Goal: Find specific page/section: Find specific page/section

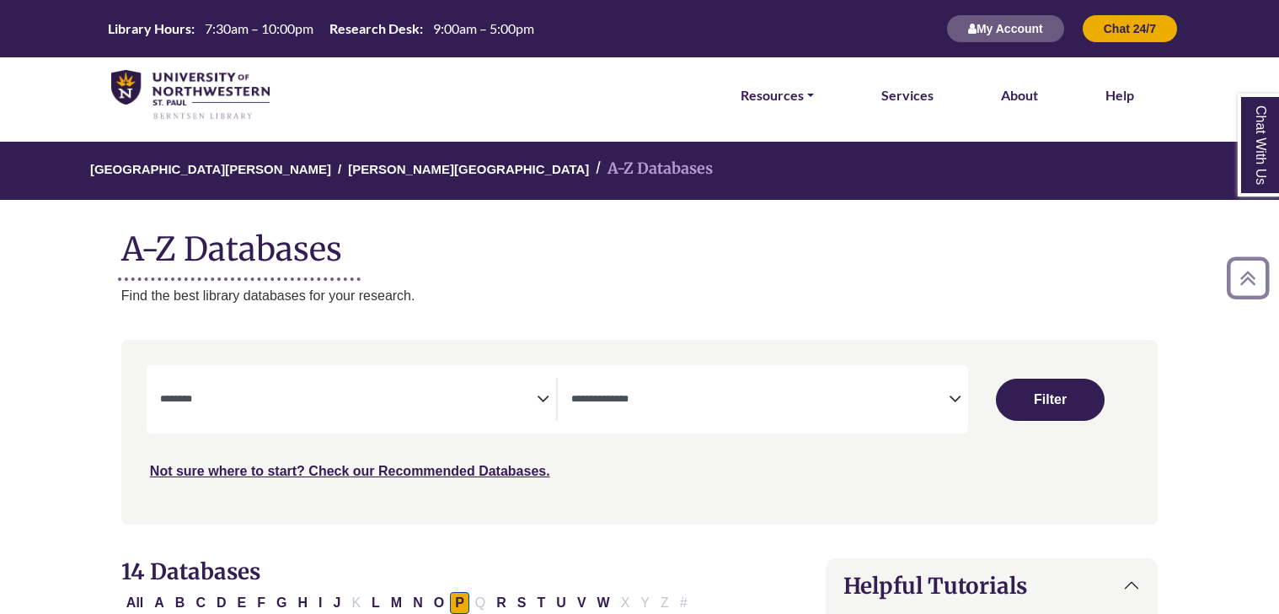
select select "Database Subject Filter"
select select "Database Types Filter"
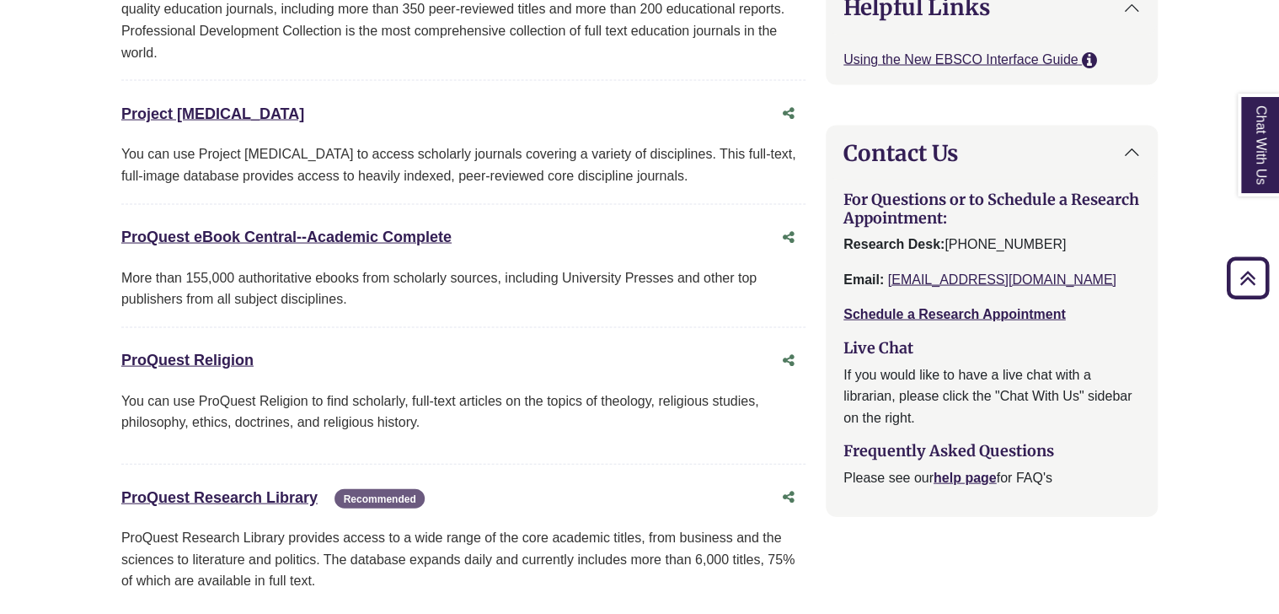
scroll to position [1660, 0]
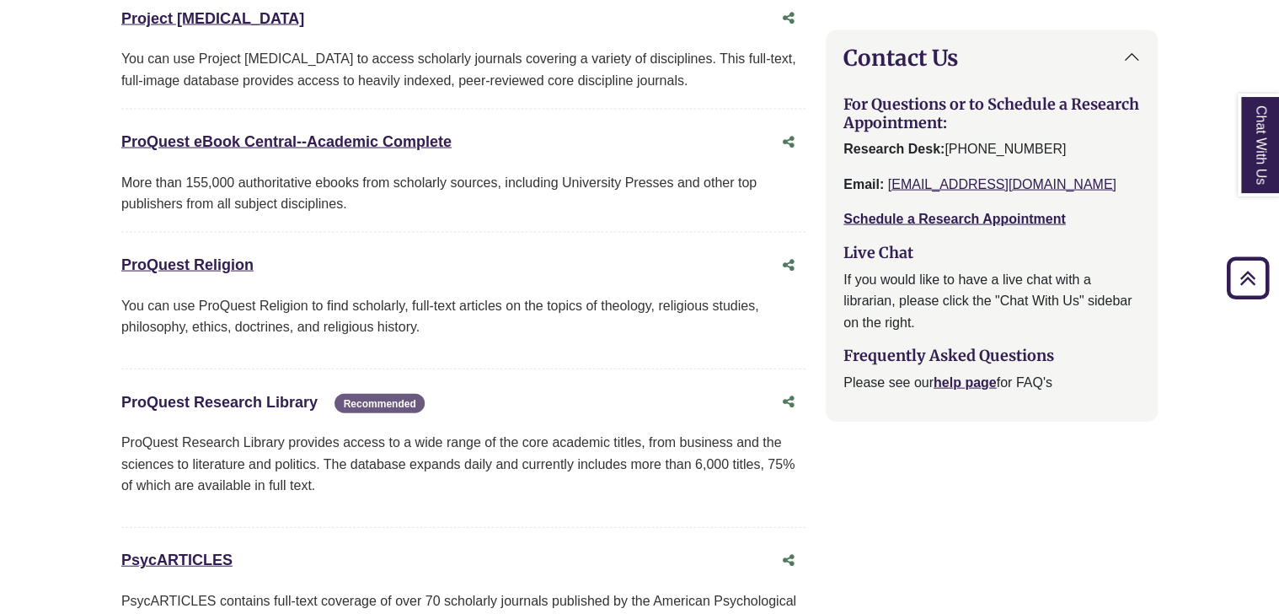
click at [256, 394] on link "ProQuest Research Library This link opens in a new window" at bounding box center [219, 402] width 196 height 17
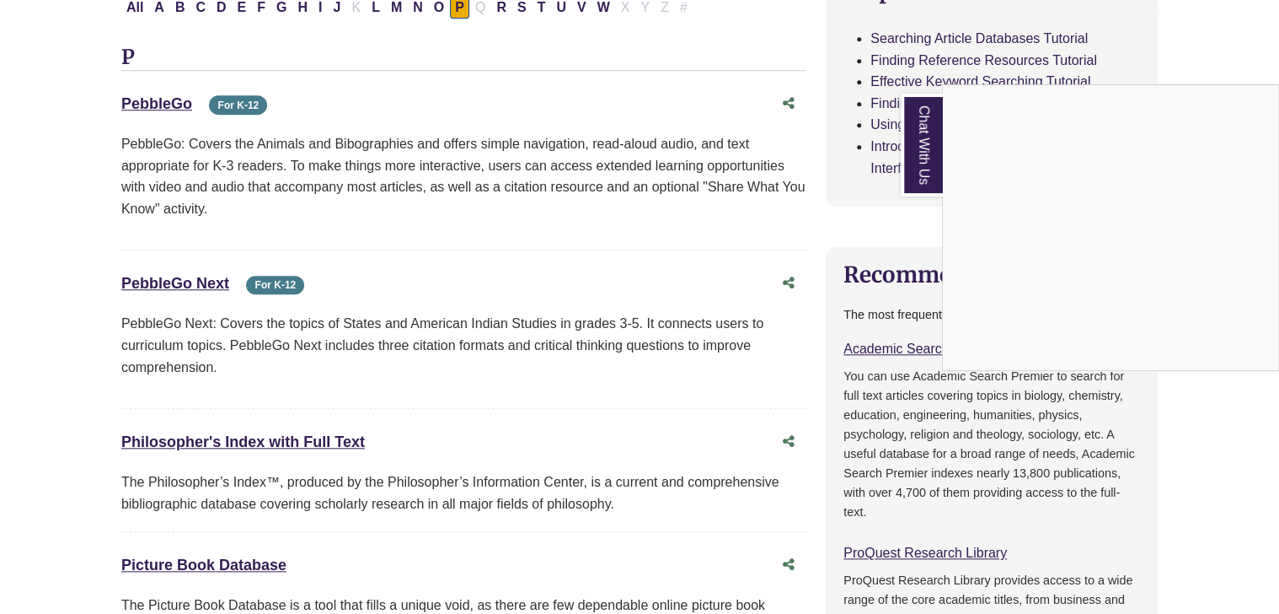
scroll to position [0, 0]
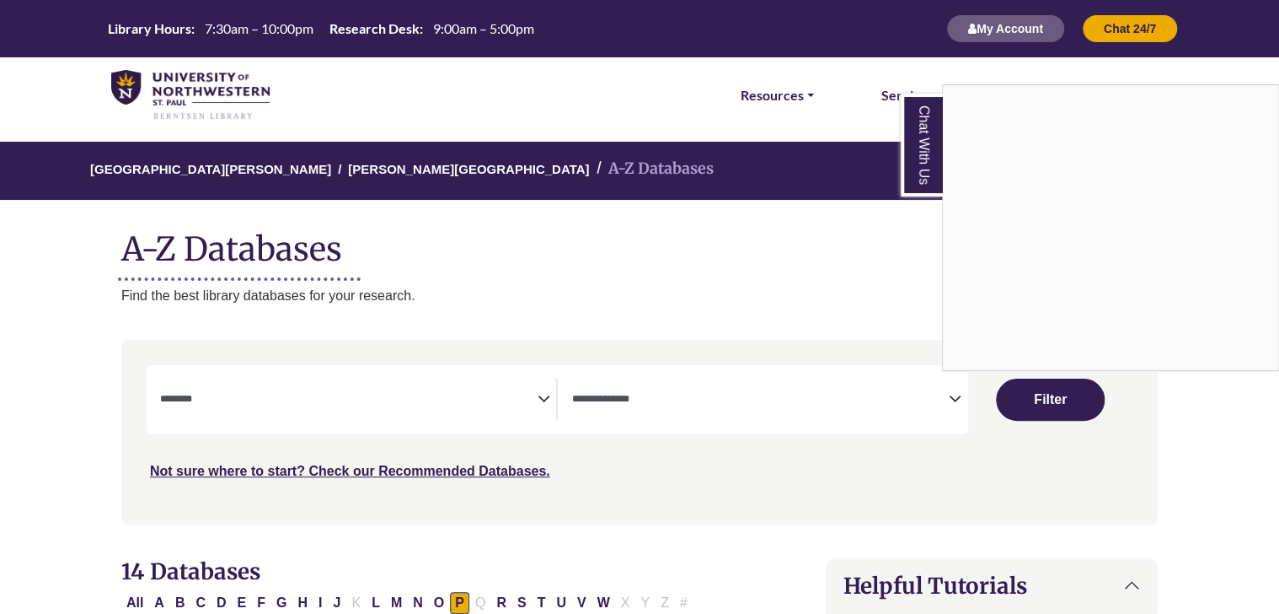
click at [528, 416] on div "Chat With Us" at bounding box center [639, 307] width 1279 height 614
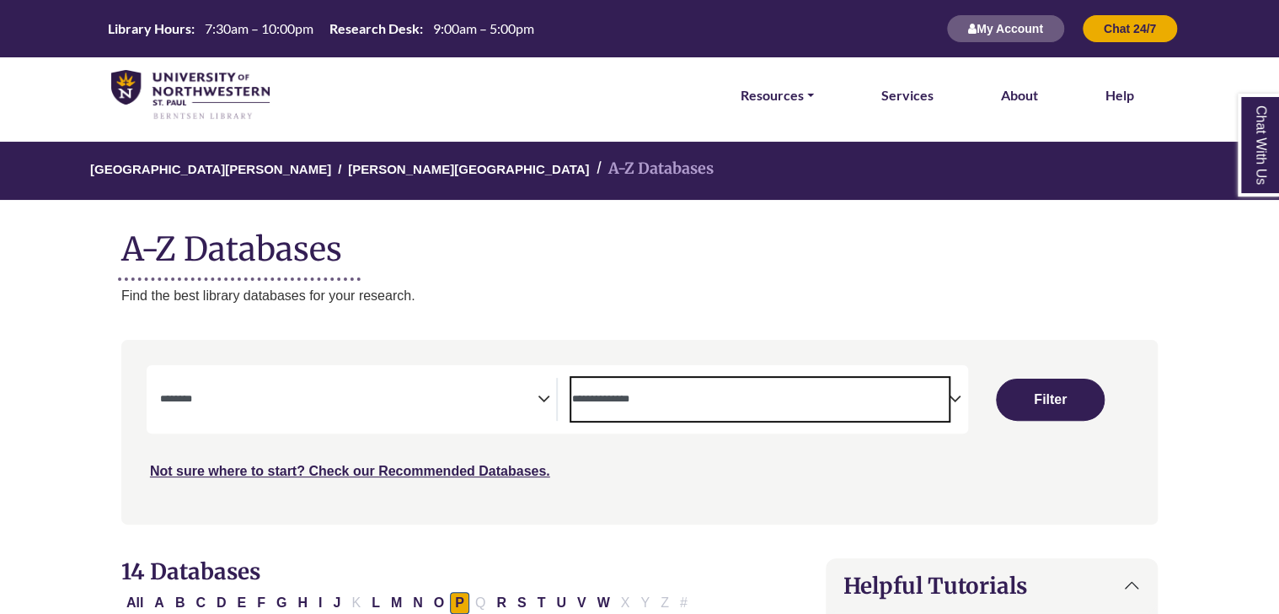
click at [668, 396] on textarea "Search" at bounding box center [760, 400] width 378 height 13
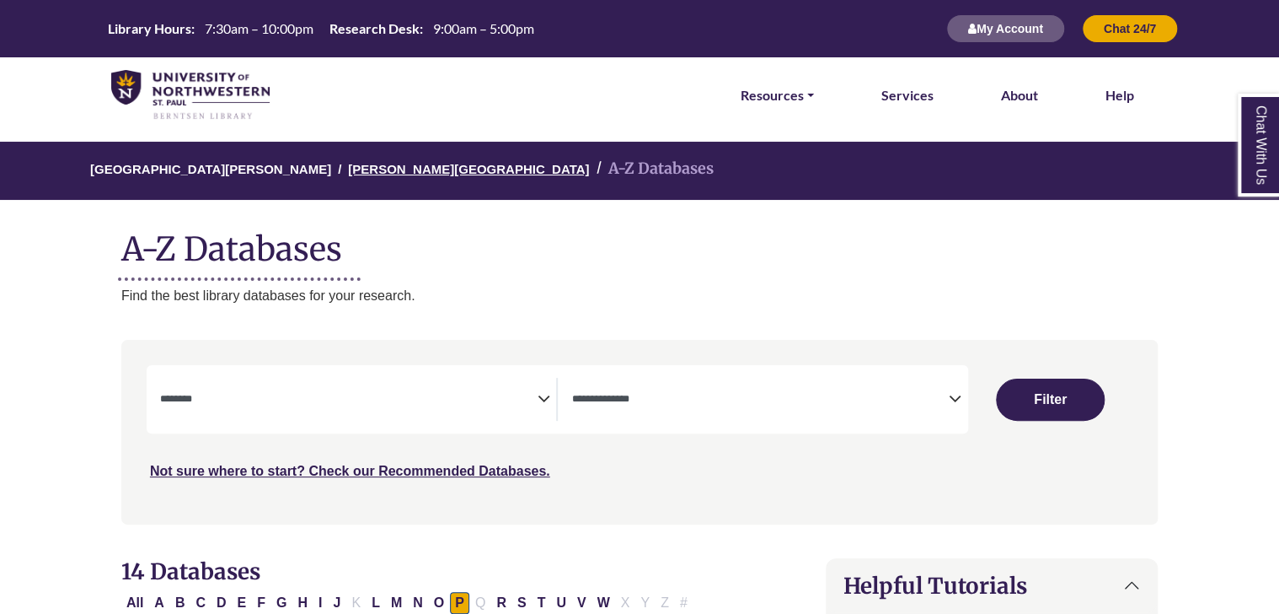
click at [399, 164] on link "[PERSON_NAME][GEOGRAPHIC_DATA]" at bounding box center [468, 167] width 241 height 17
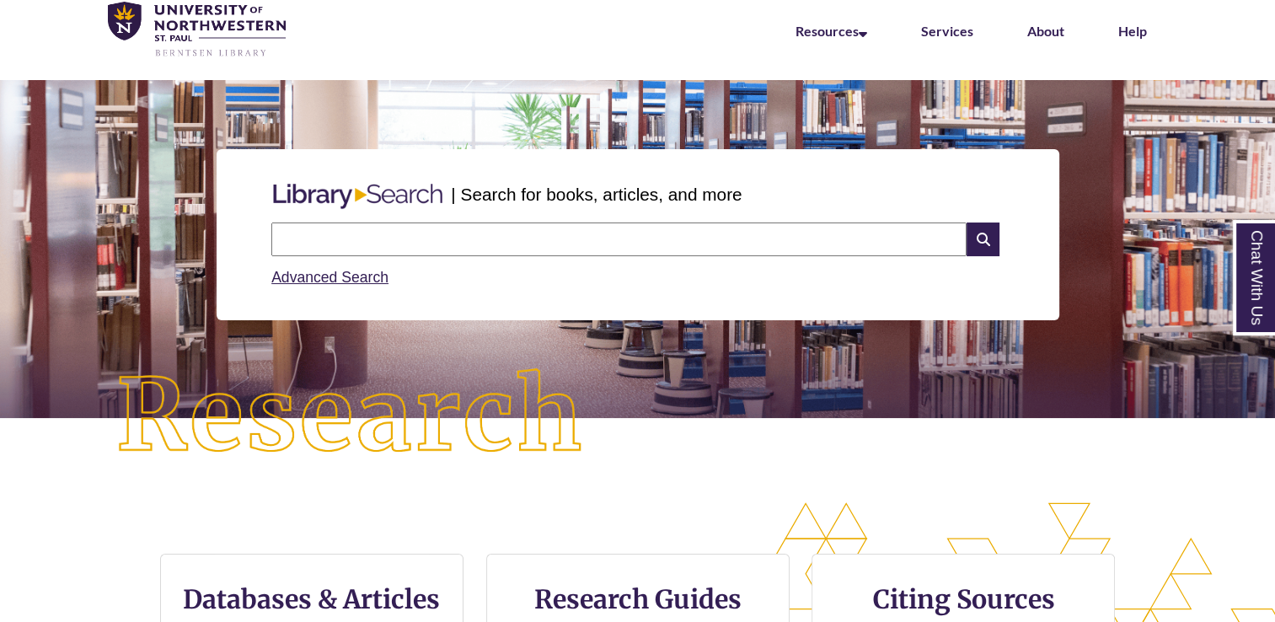
click at [457, 241] on input "text" at bounding box center [618, 240] width 695 height 34
type input "**********"
